Goal: Task Accomplishment & Management: Manage account settings

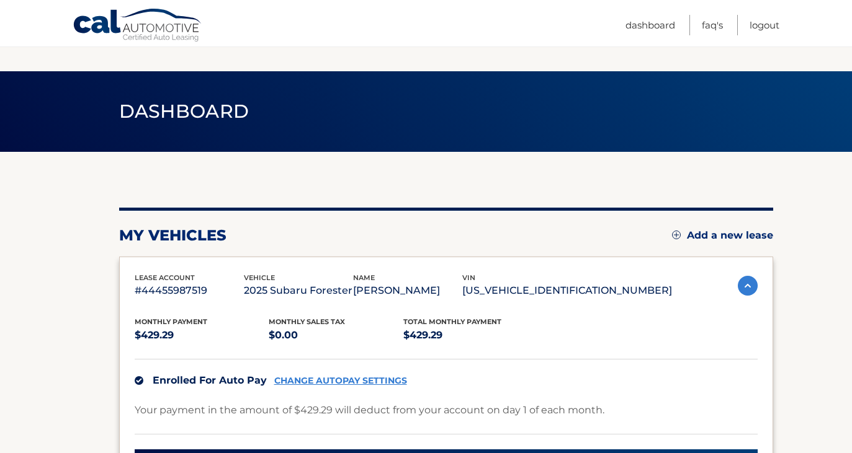
scroll to position [125, 0]
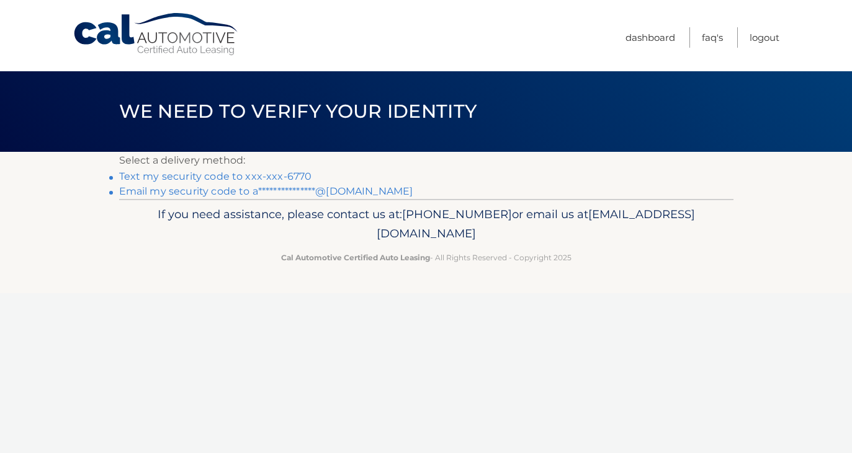
click at [286, 174] on link "Text my security code to xxx-xxx-6770" at bounding box center [215, 177] width 193 height 12
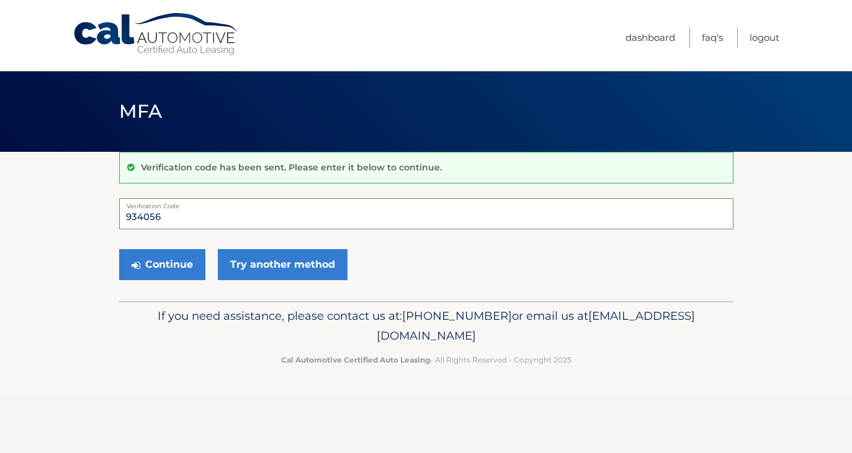
type input "934056"
click at [161, 264] on button "Continue" at bounding box center [162, 264] width 86 height 31
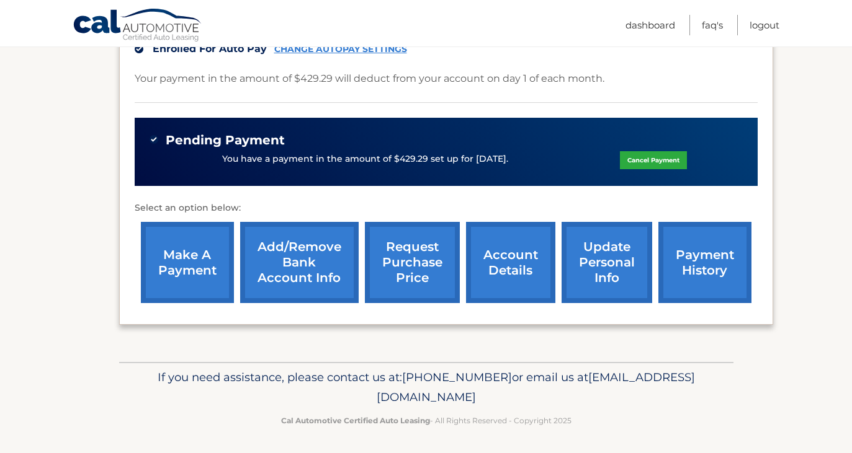
scroll to position [331, 0]
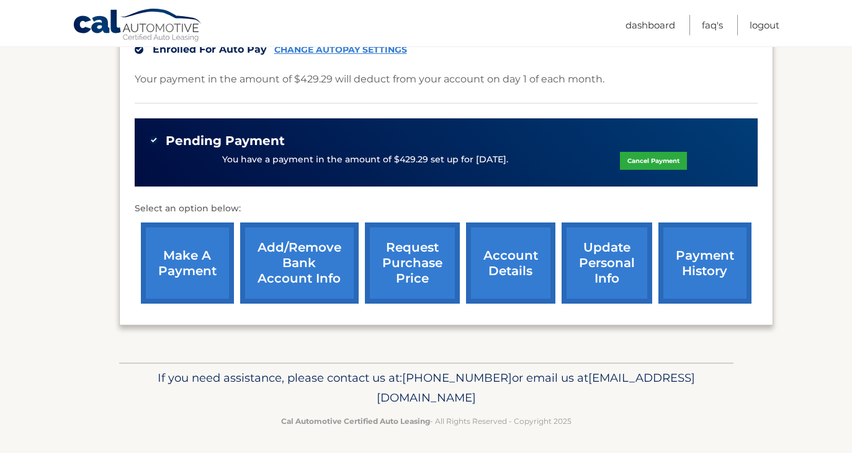
click at [502, 275] on link "account details" at bounding box center [510, 263] width 89 height 81
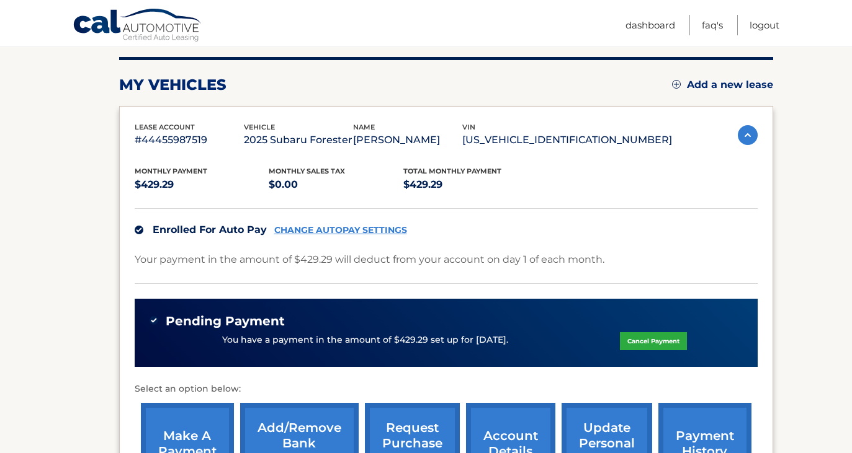
scroll to position [148, 0]
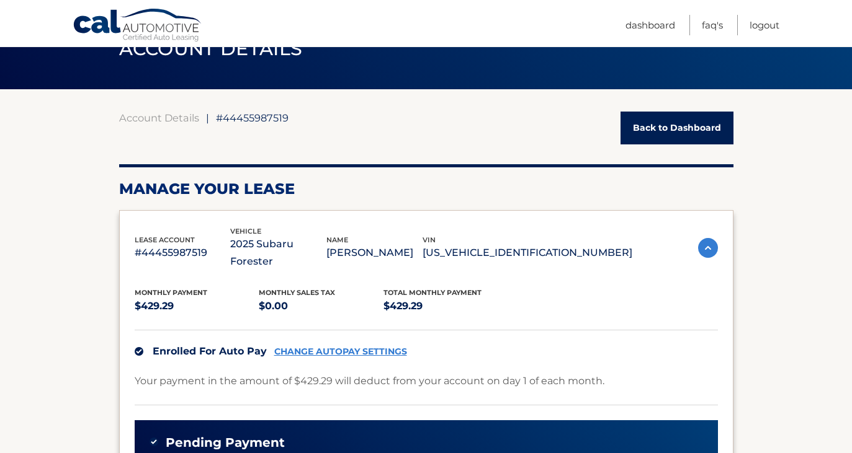
scroll to position [61, 0]
